Goal: Obtain resource: Download file/media

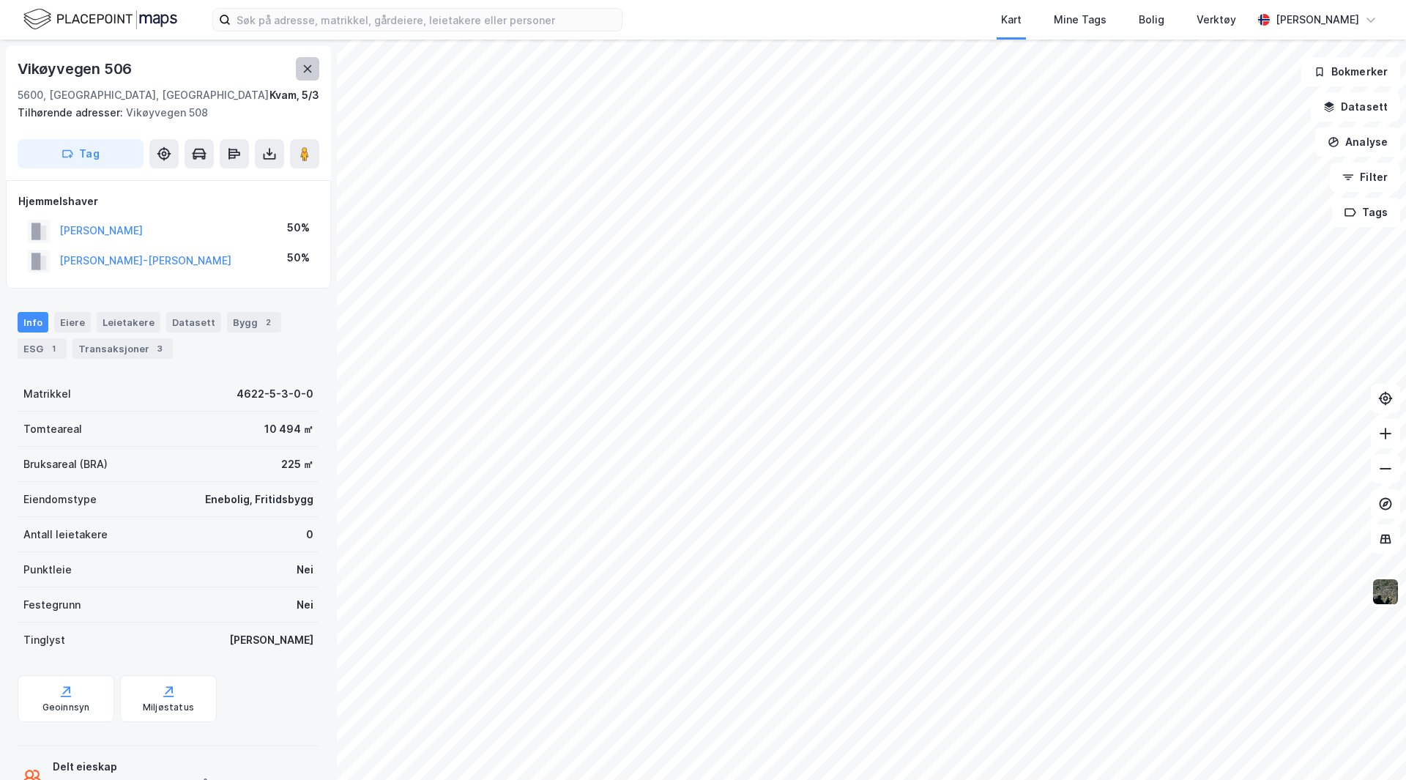
click at [300, 64] on button at bounding box center [307, 68] width 23 height 23
click at [272, 139] on button at bounding box center [269, 153] width 29 height 29
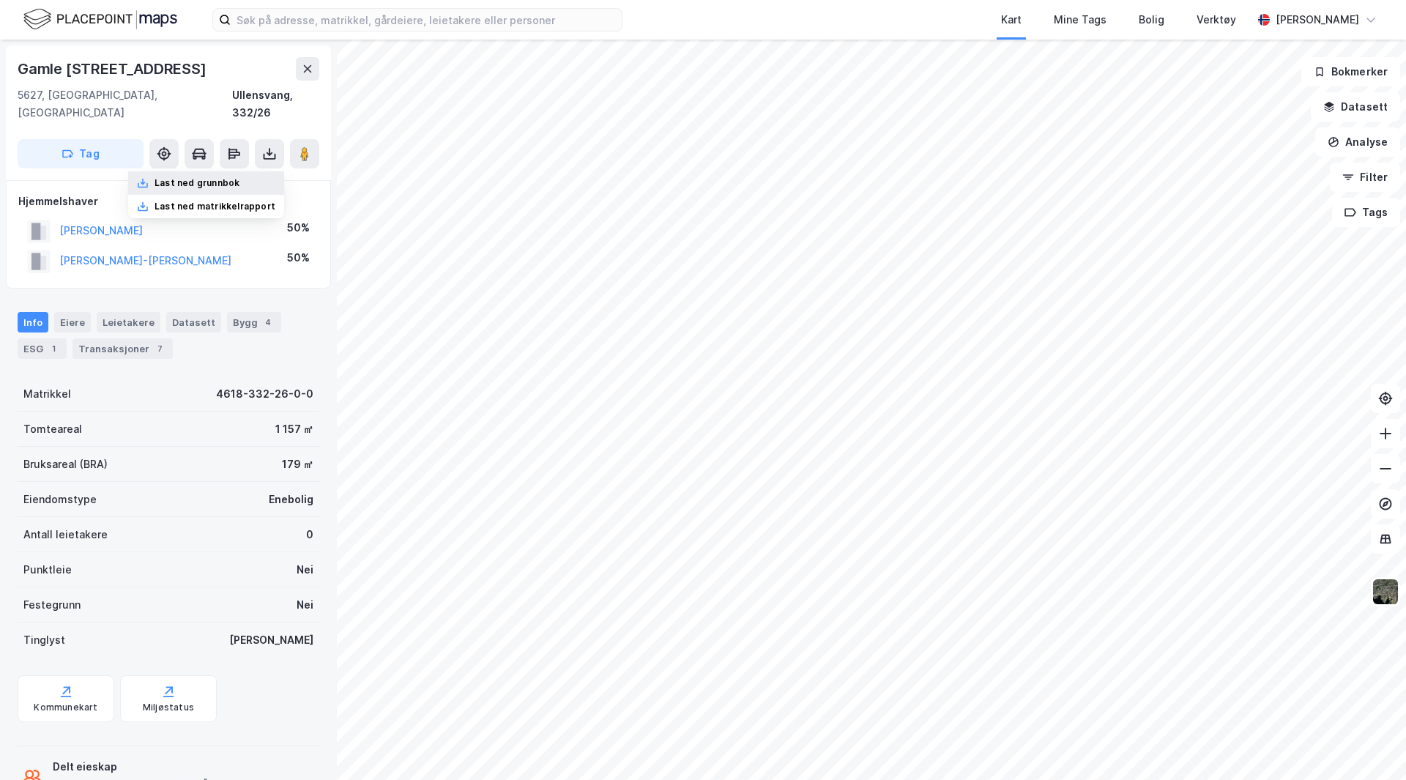
click at [217, 177] on div "Last ned grunnbok" at bounding box center [197, 183] width 85 height 12
click at [308, 75] on button at bounding box center [307, 68] width 23 height 23
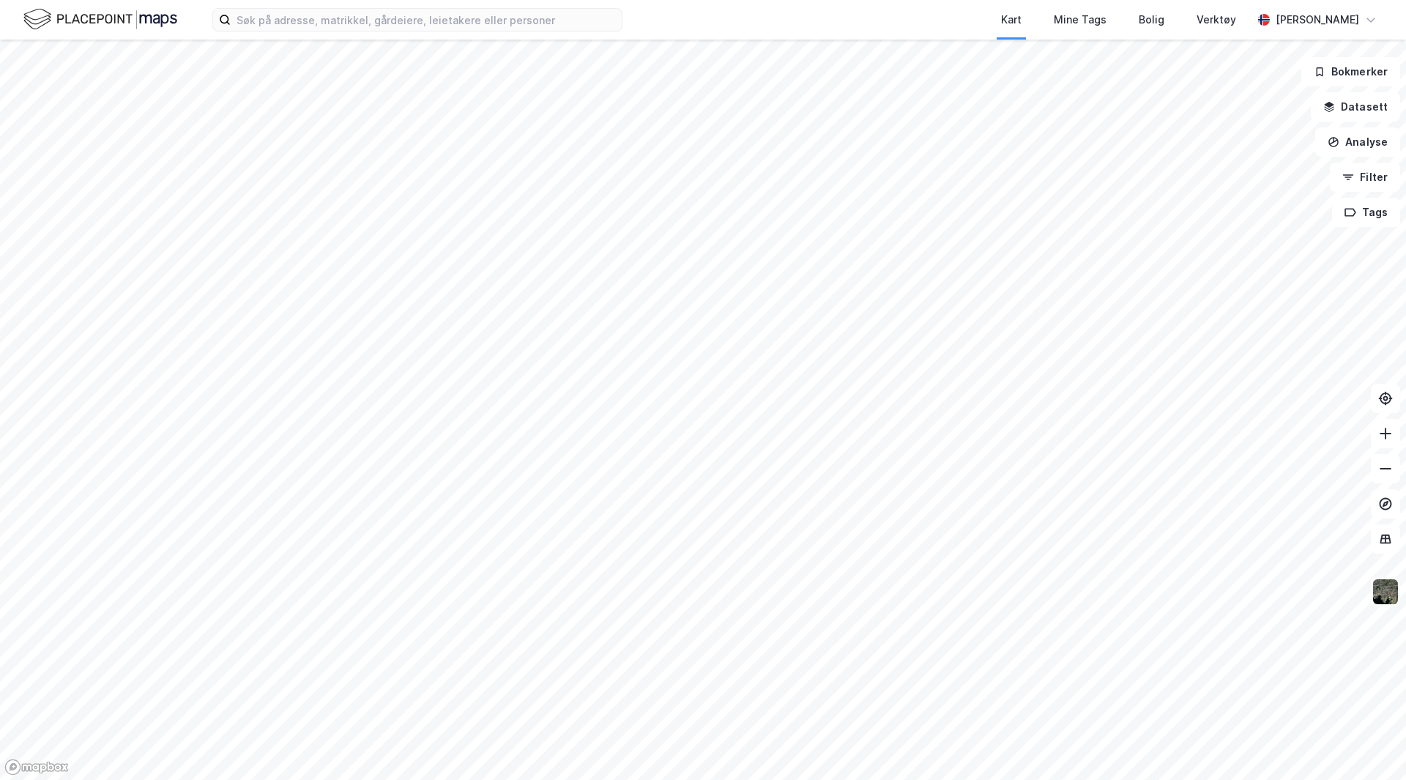
click at [1386, 601] on img at bounding box center [1386, 592] width 28 height 28
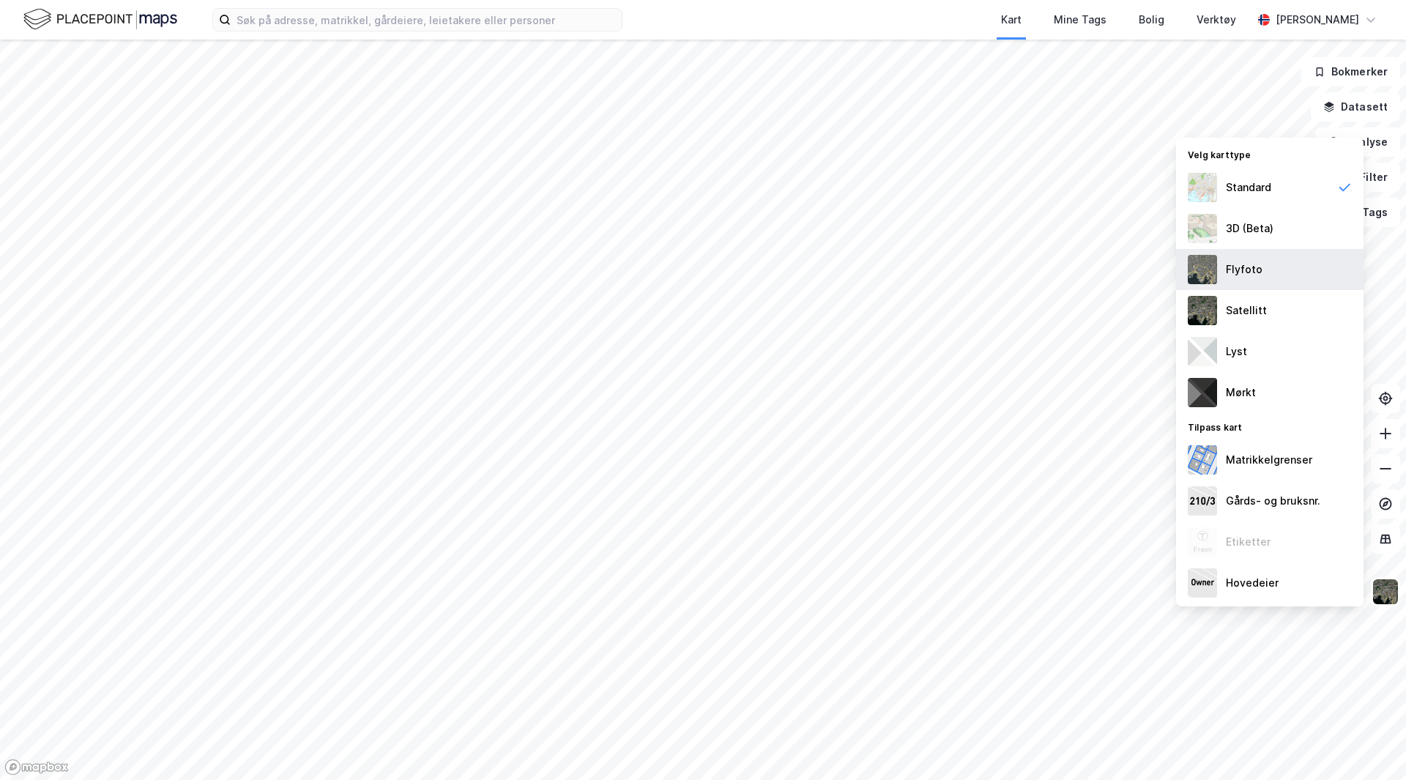
click at [1233, 277] on div "Flyfoto" at bounding box center [1269, 269] width 187 height 41
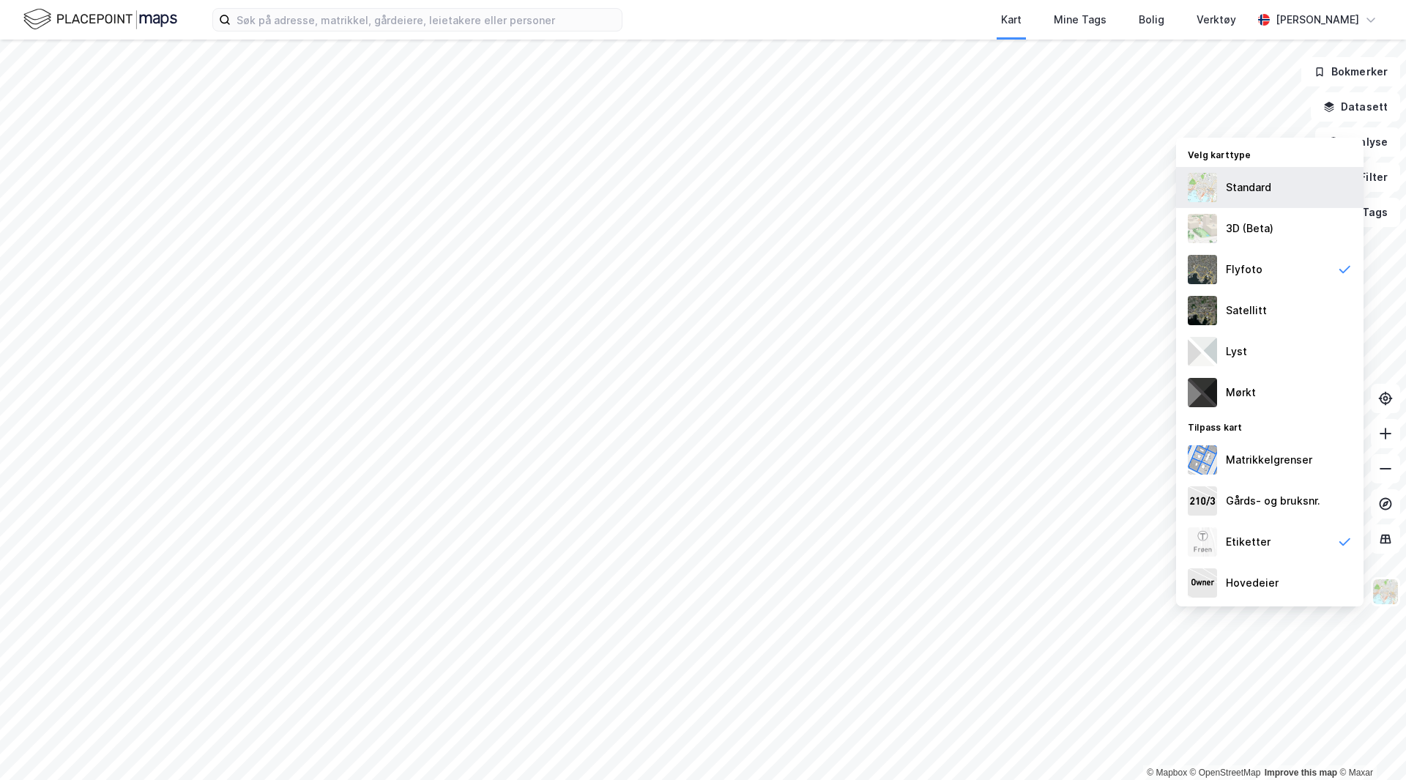
click at [1247, 187] on div "Standard" at bounding box center [1248, 188] width 45 height 18
